Goal: Ask a question: Seek information or help from site administrators or community

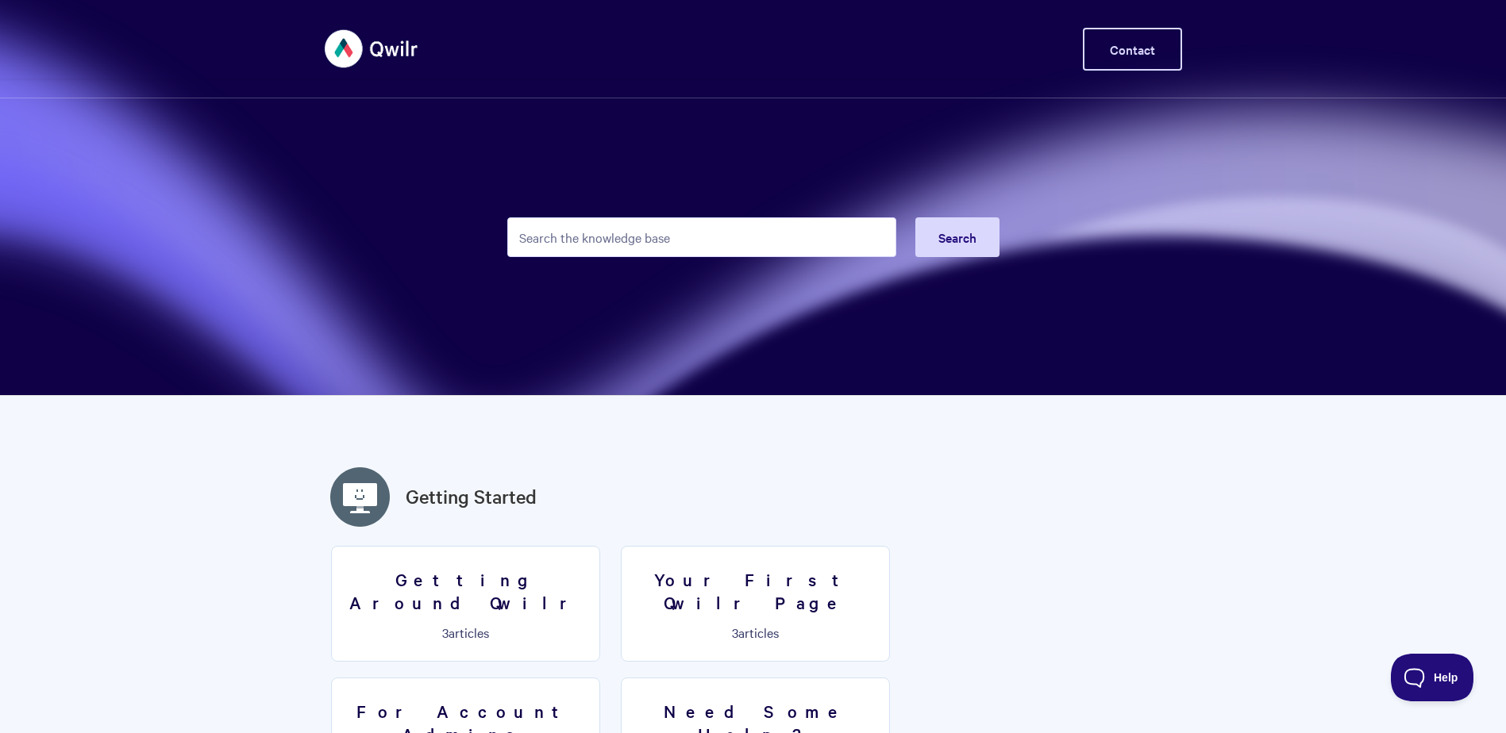
click at [1125, 57] on link "Contact" at bounding box center [1132, 49] width 99 height 43
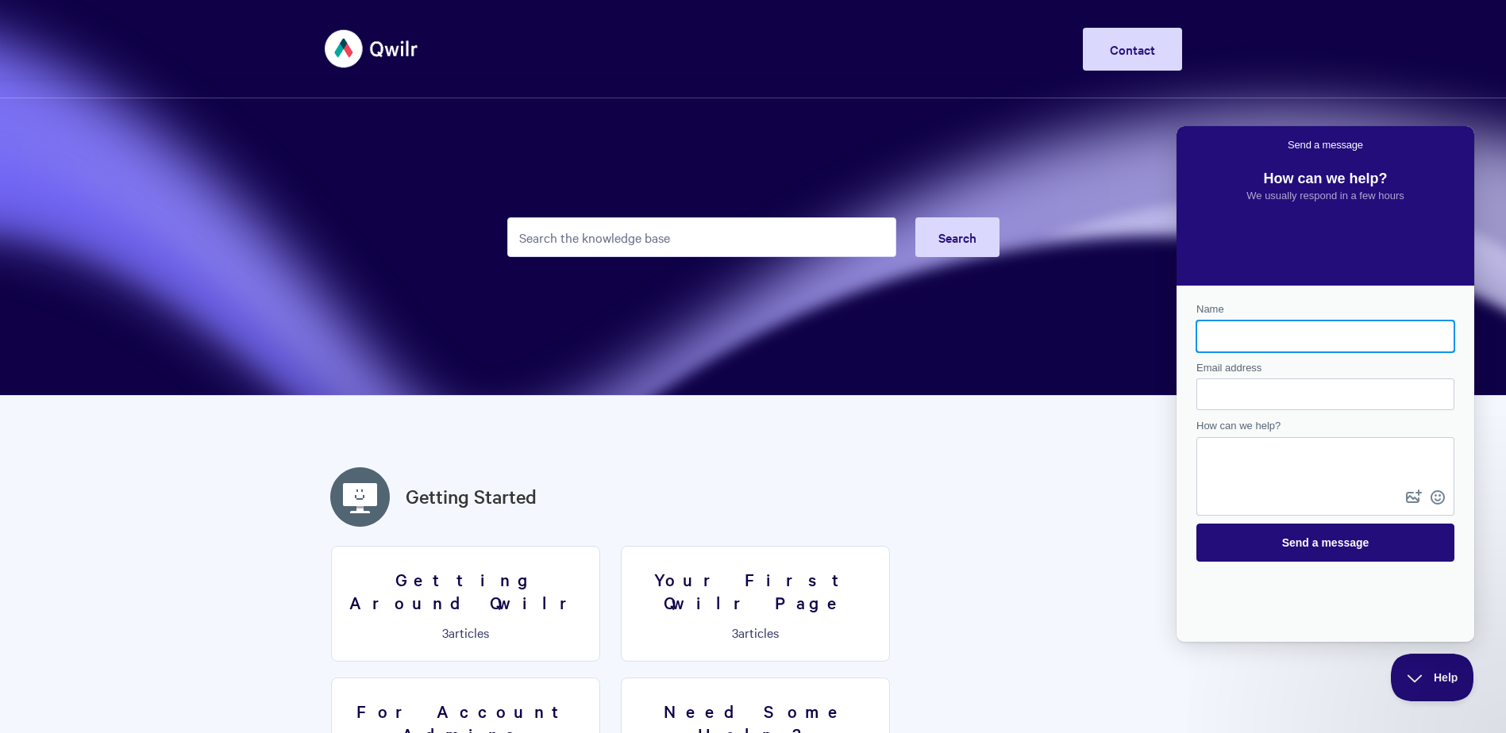
click at [1265, 347] on input "Name" at bounding box center [1325, 336] width 233 height 29
type input "[PERSON_NAME]"
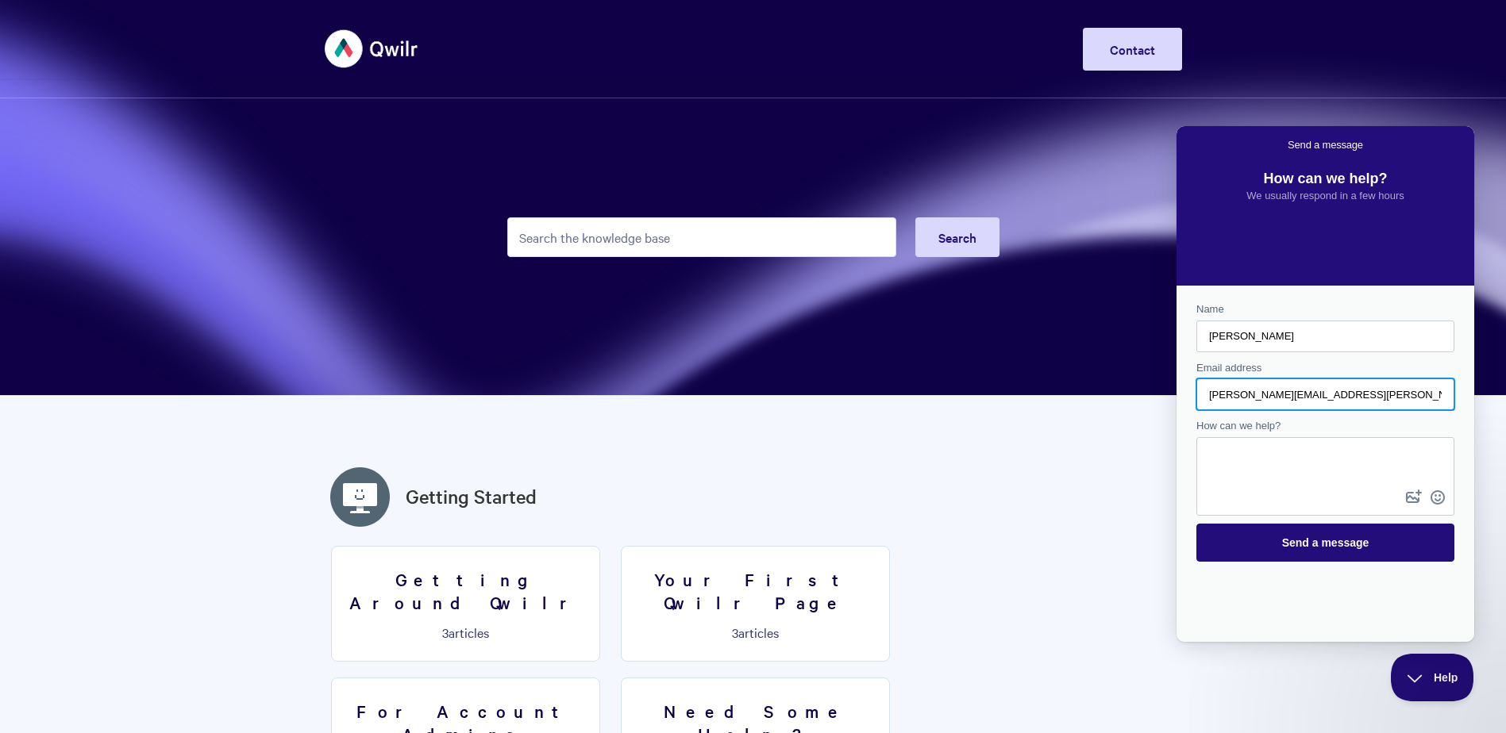
type input "[PERSON_NAME][EMAIL_ADDRESS][PERSON_NAME][DOMAIN_NAME]"
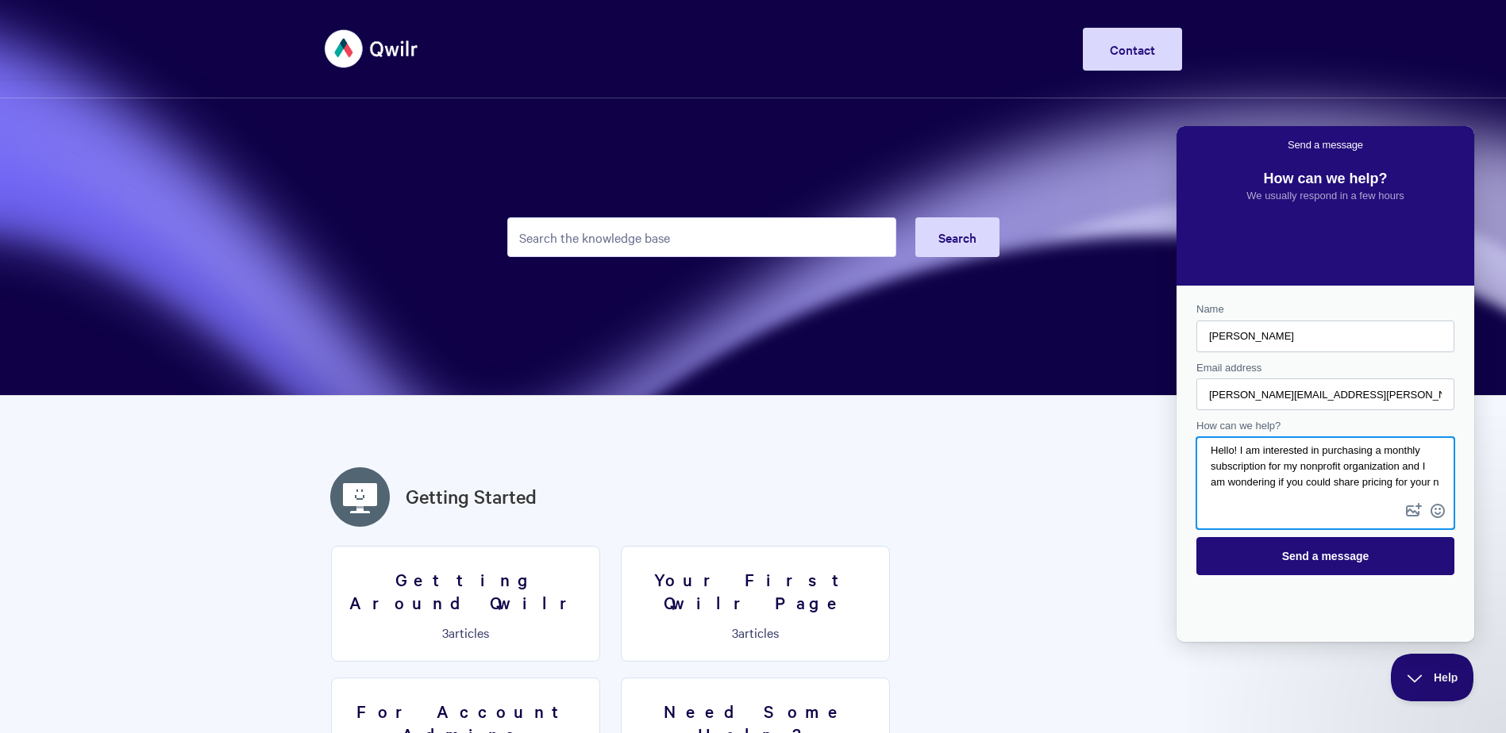
scroll to position [8, 0]
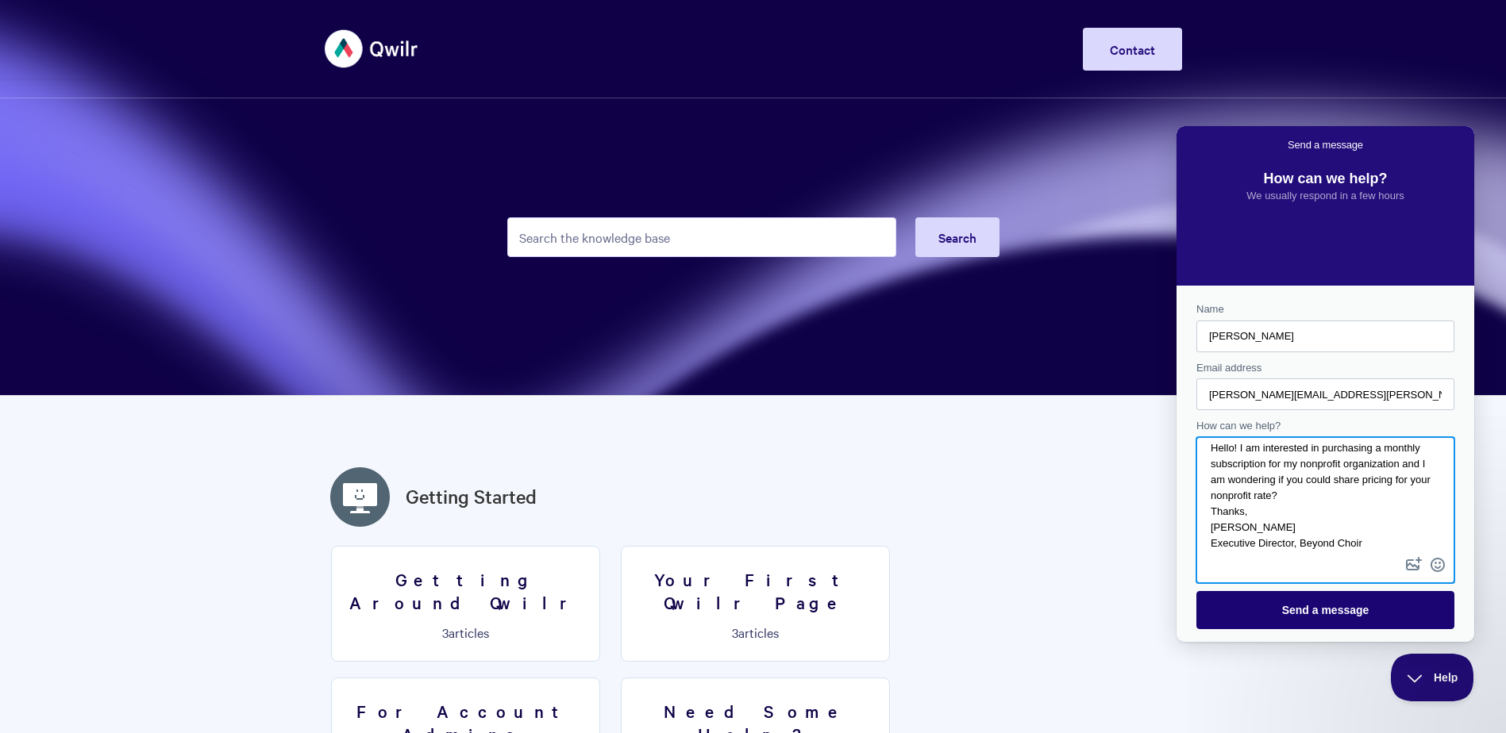
type textarea "Hello! I am interested in purchasing a monthly subscription for my nonprofit or…"
click at [1277, 605] on span "Send a message" at bounding box center [1325, 610] width 223 height 37
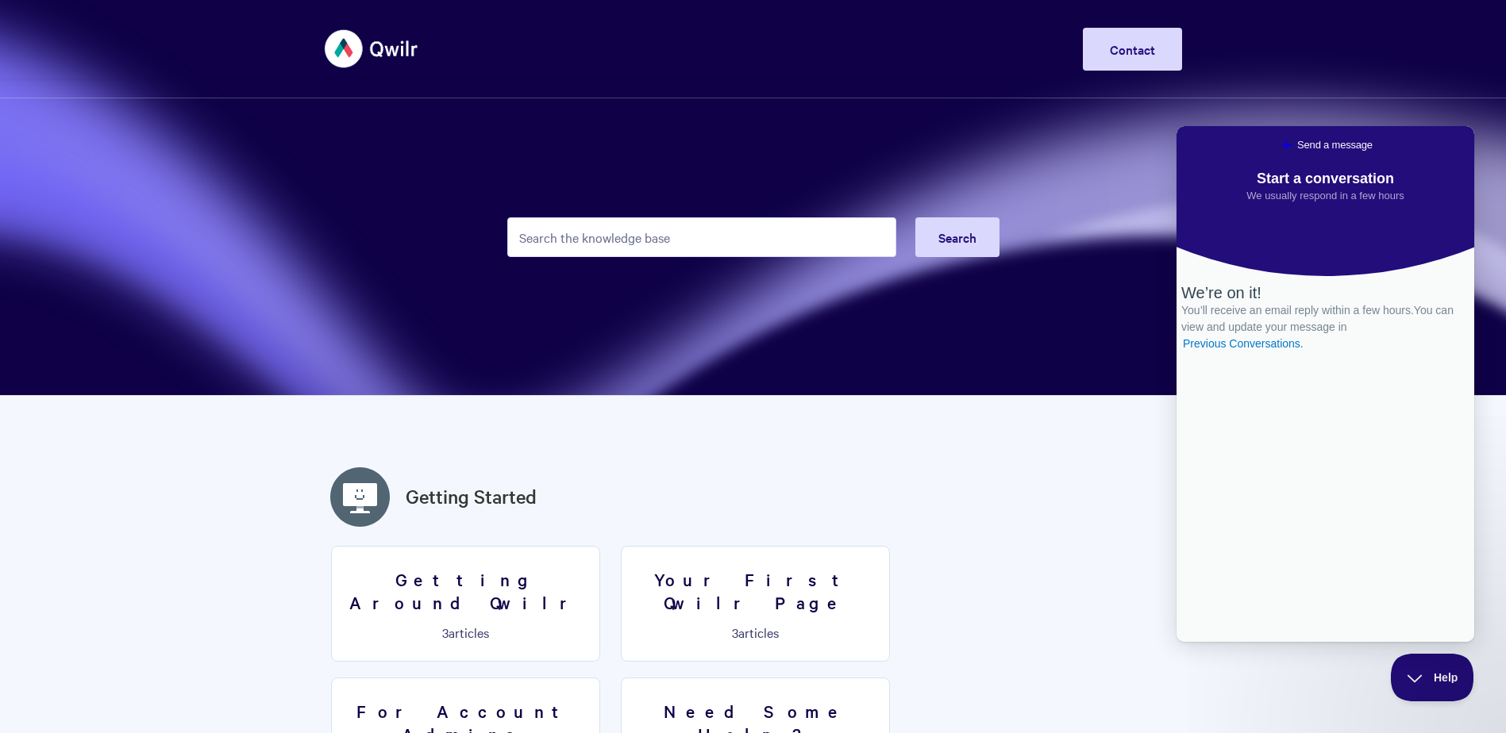
click at [1278, 147] on span "Go back" at bounding box center [1287, 145] width 19 height 19
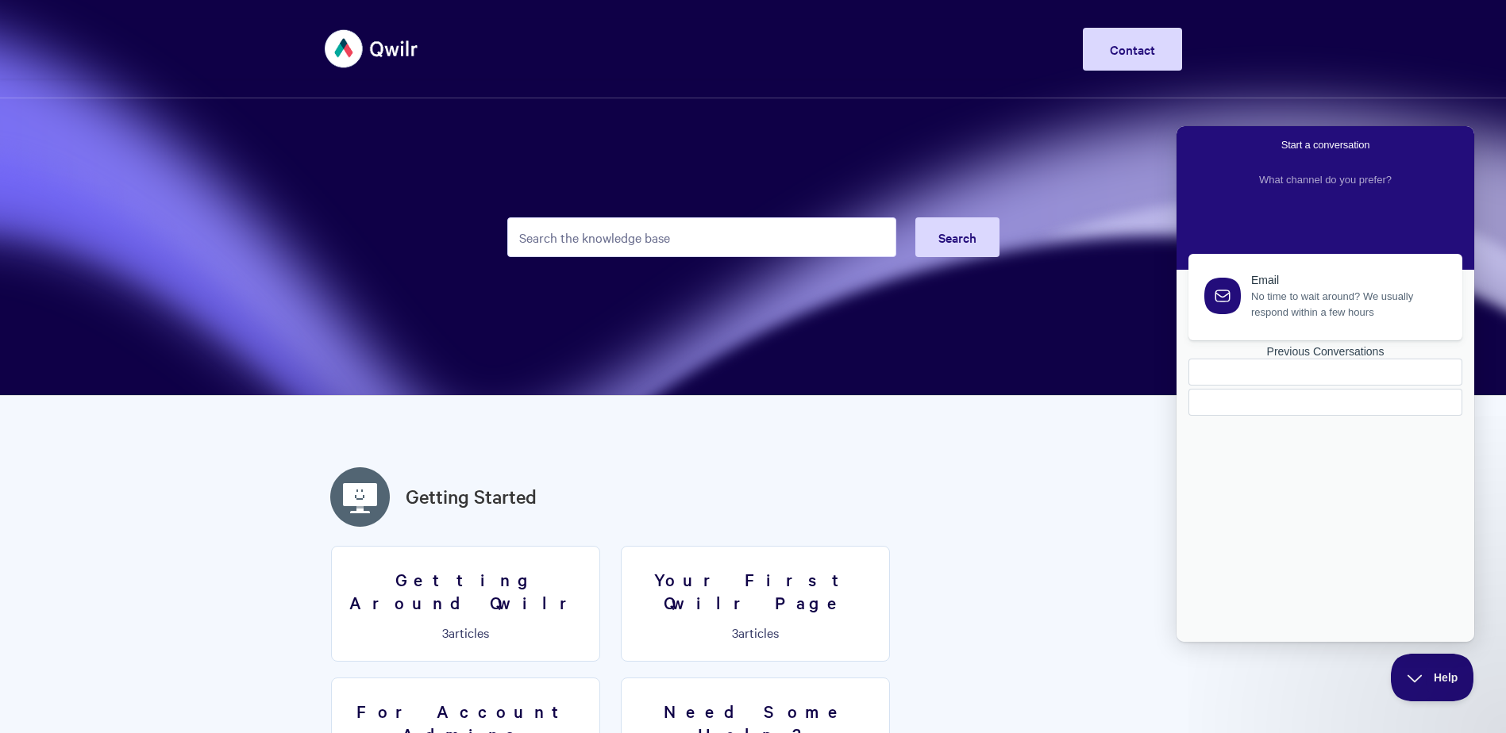
click at [1318, 63] on div "Toggle Navigation Home Getting Started Creating & Editing Pages Sharing & Analy…" at bounding box center [753, 49] width 1506 height 60
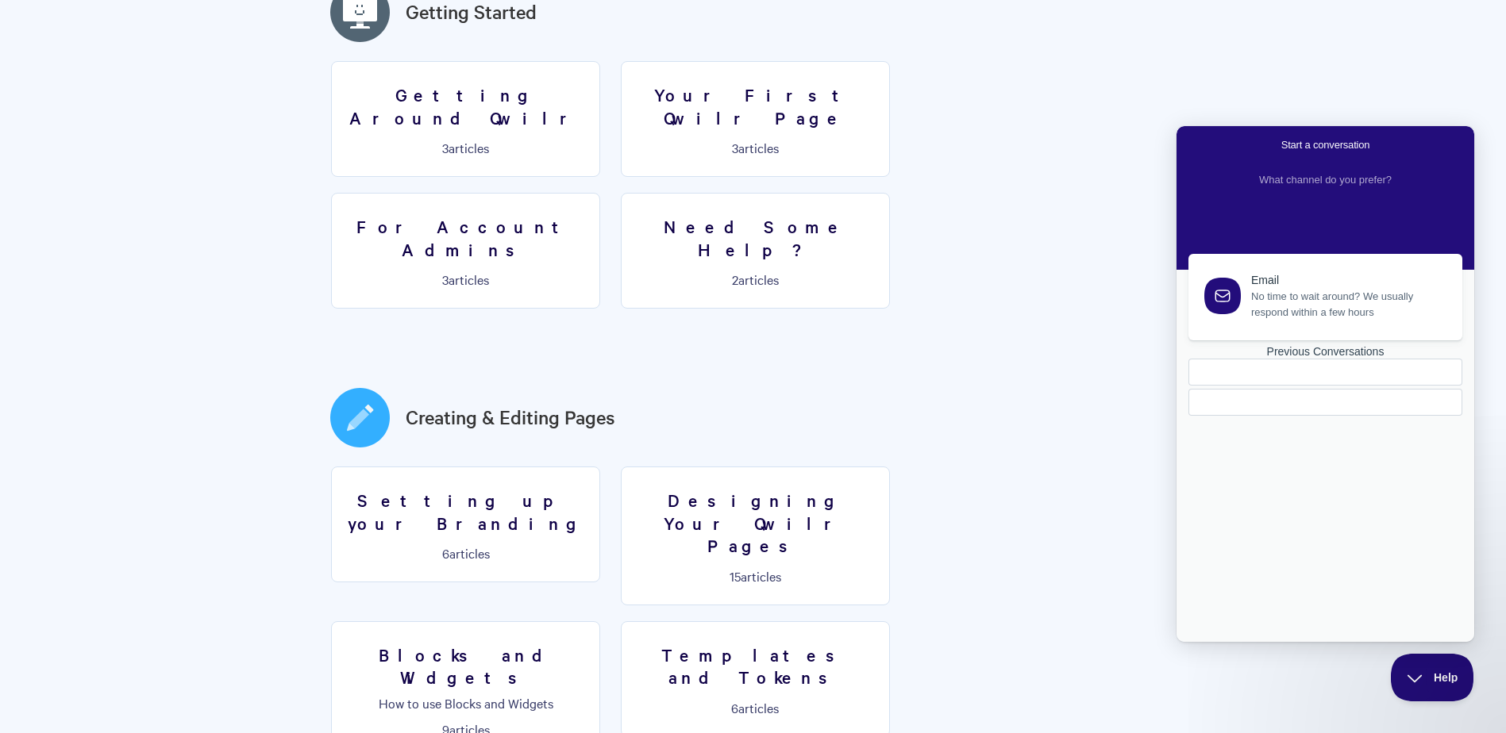
scroll to position [0, 0]
